Goal: Information Seeking & Learning: Check status

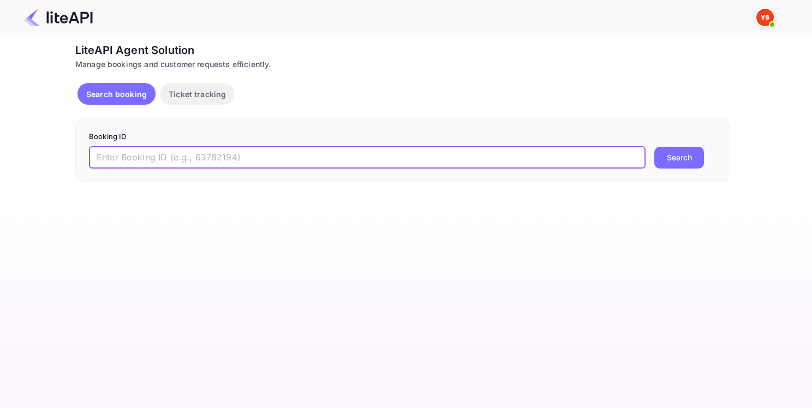
paste input "8690055"
type input "8690055"
click at [670, 155] on button "Search" at bounding box center [679, 158] width 50 height 22
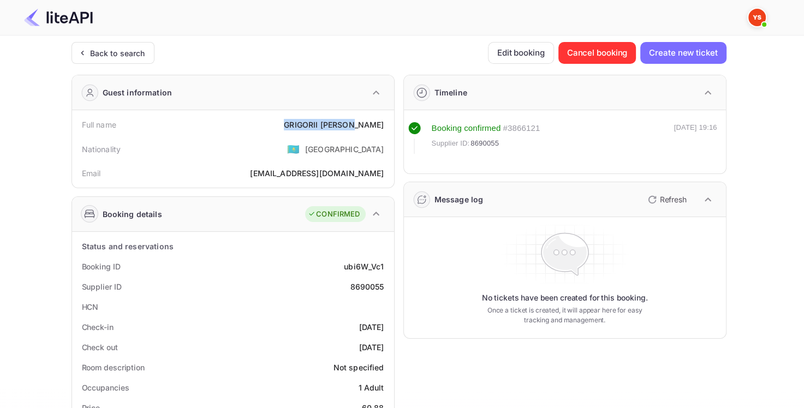
drag, startPoint x: 312, startPoint y: 124, endPoint x: 382, endPoint y: 122, distance: 69.4
click at [382, 122] on div "Full name [PERSON_NAME]" at bounding box center [232, 125] width 313 height 20
copy div "[PERSON_NAME]"
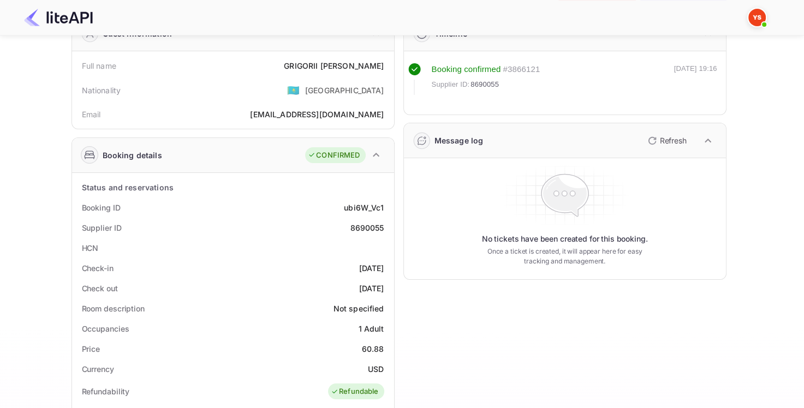
scroll to position [330, 0]
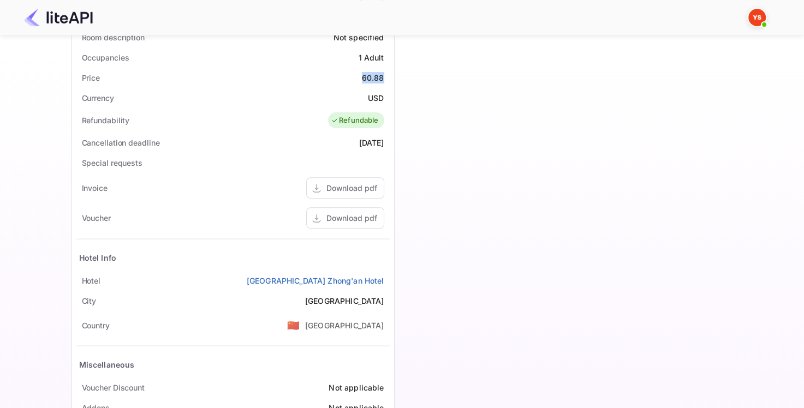
drag, startPoint x: 362, startPoint y: 76, endPoint x: 382, endPoint y: 76, distance: 19.7
click at [391, 76] on div "Status and reservations Booking ID ubi6W_Vc1 Supplier ID 8690055 HCN Check-in […" at bounding box center [233, 172] width 322 height 541
copy div "60.88"
